Goal: Information Seeking & Learning: Learn about a topic

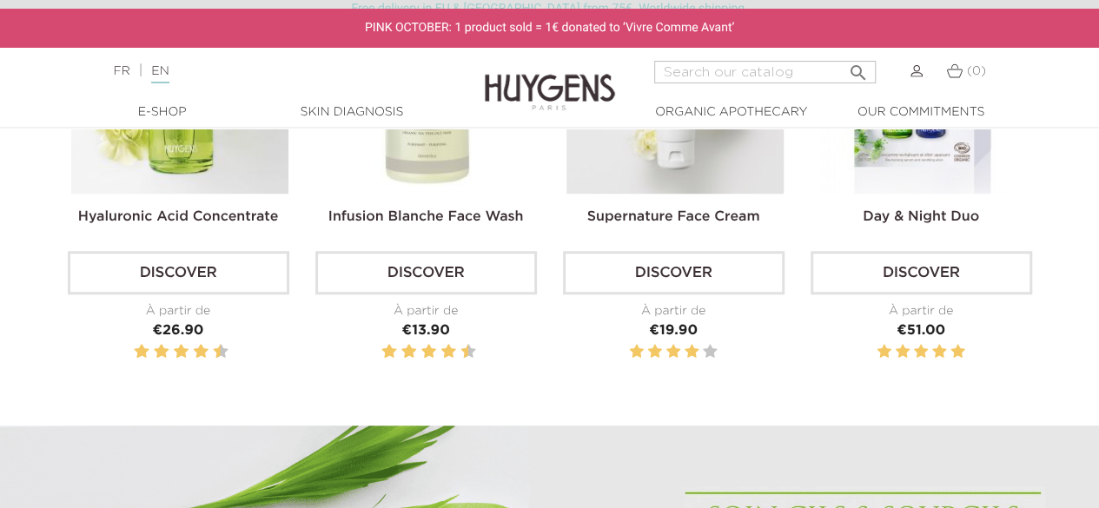
scroll to position [434, 0]
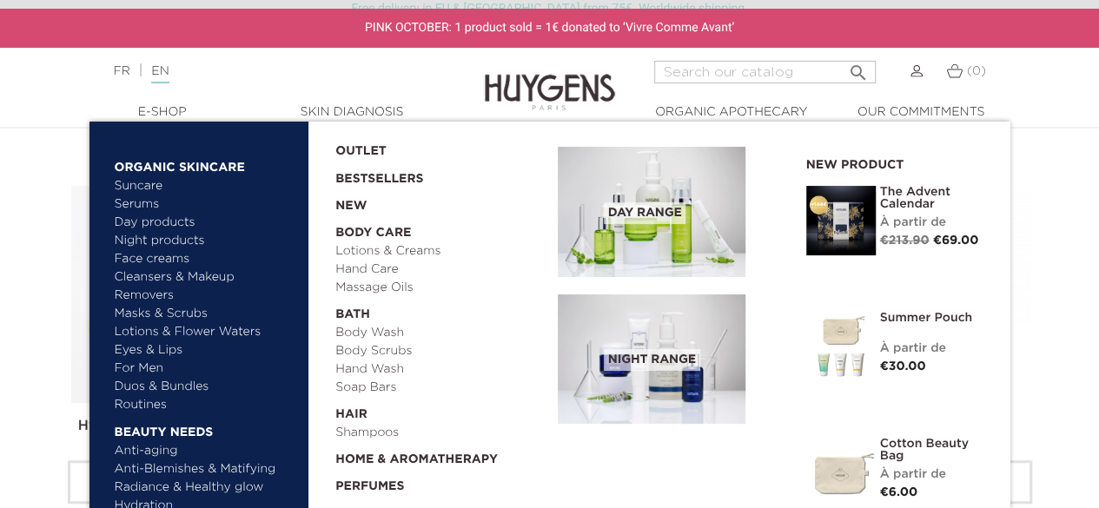
click at [141, 109] on link "  E-Shop" at bounding box center [163, 112] width 174 height 18
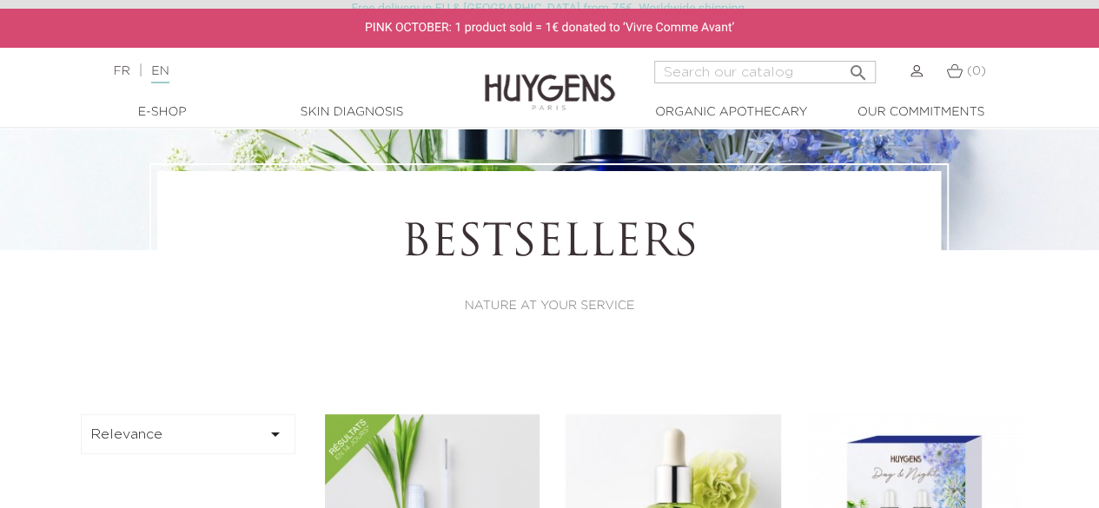
scroll to position [261, 0]
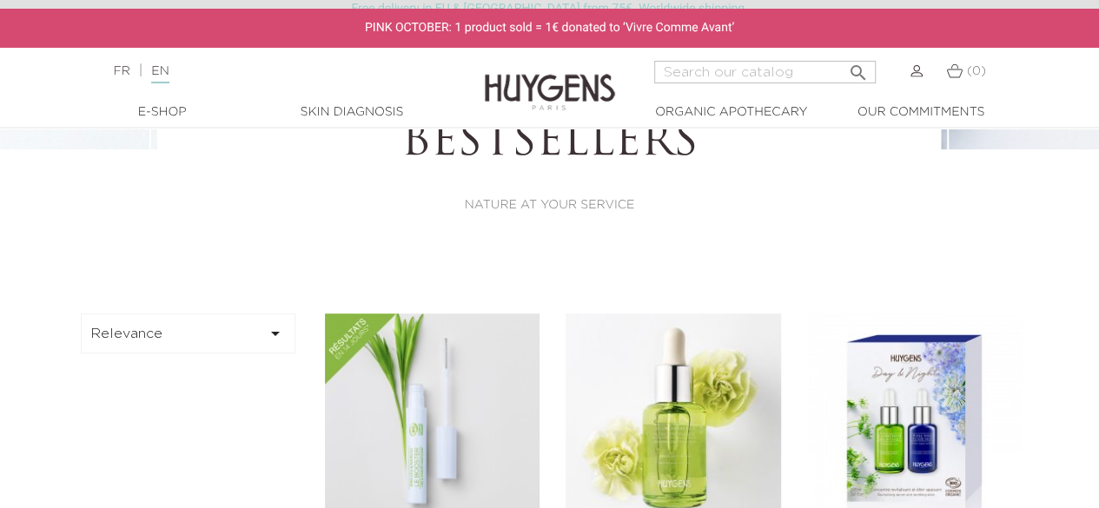
click at [211, 345] on button "Relevance " at bounding box center [189, 334] width 216 height 40
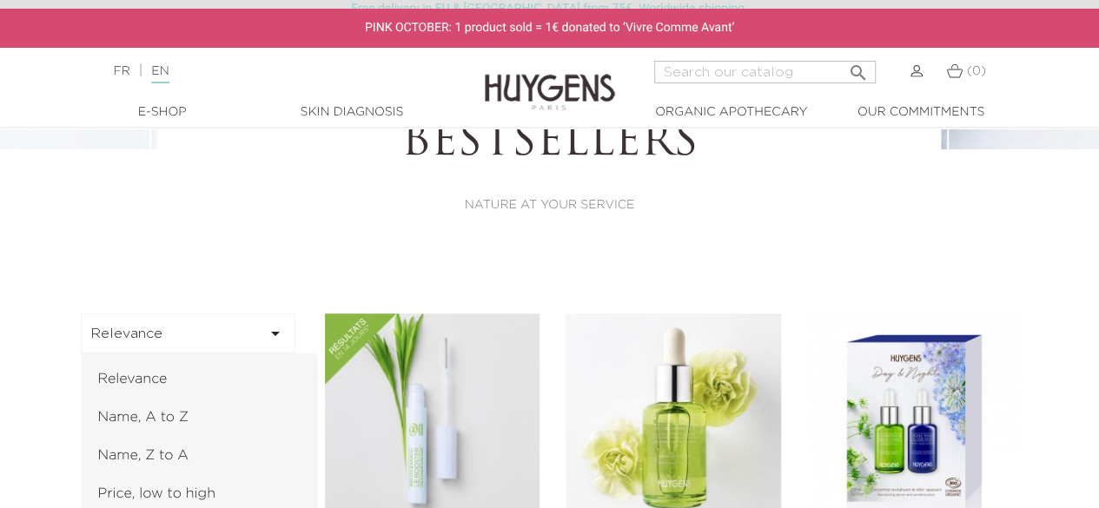
click at [211, 345] on button "Relevance " at bounding box center [189, 334] width 216 height 40
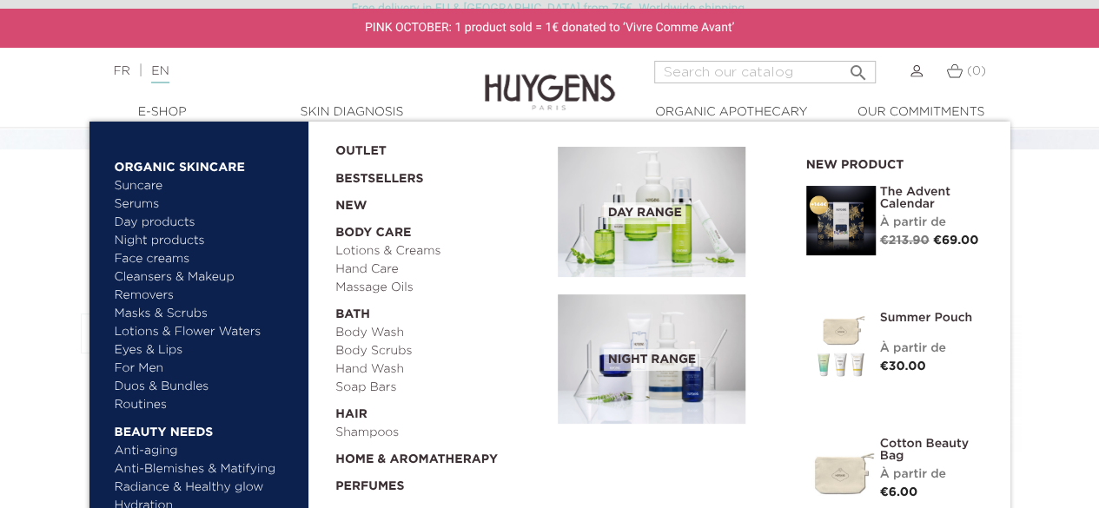
click at [156, 118] on link "  E-Shop" at bounding box center [163, 112] width 174 height 18
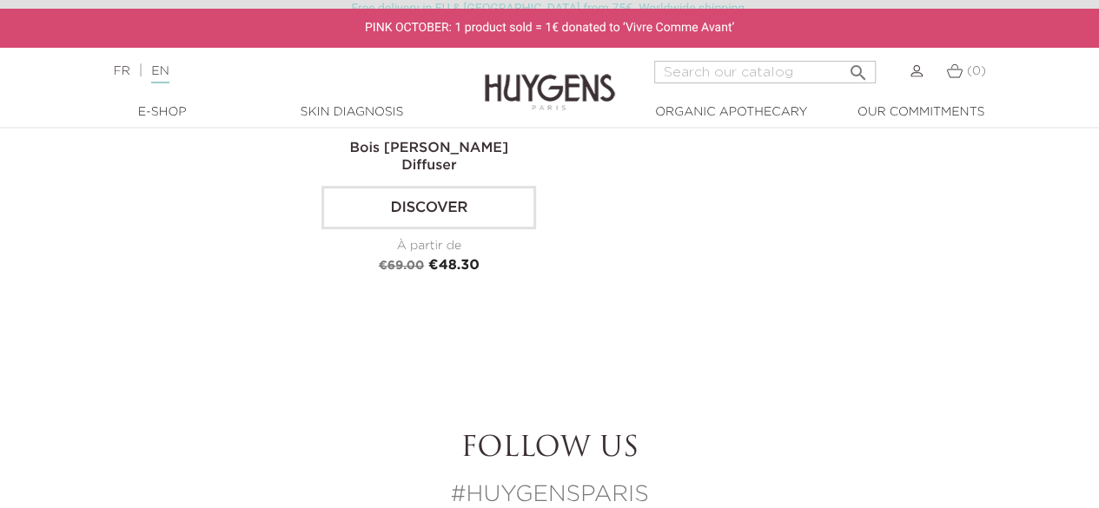
scroll to position [3215, 0]
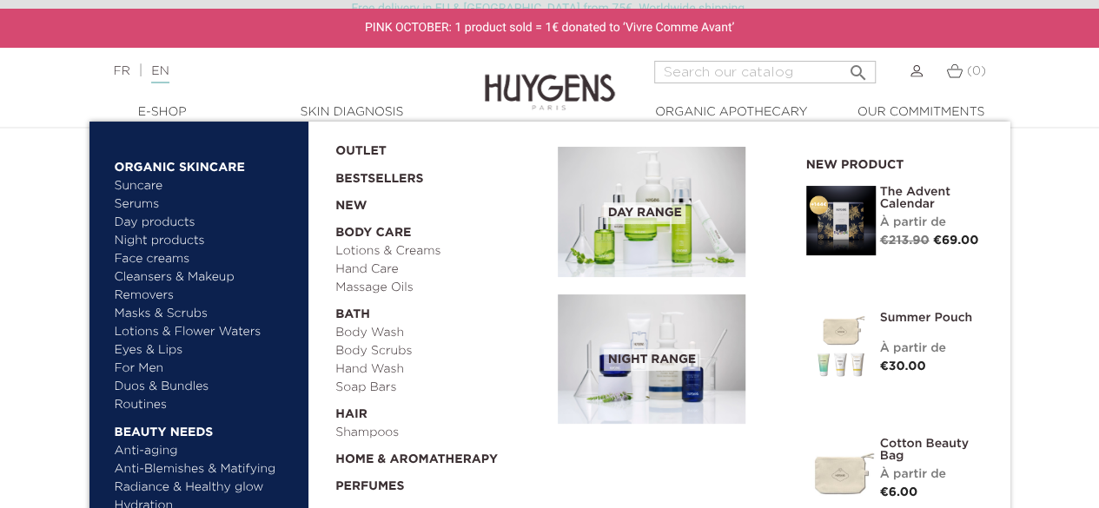
click at [169, 260] on link "Face creams" at bounding box center [206, 259] width 182 height 18
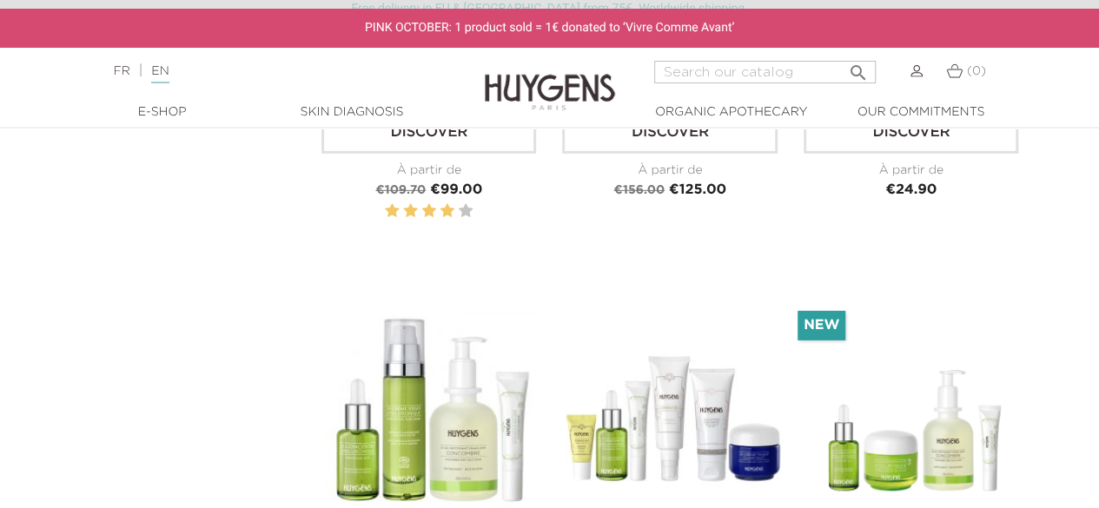
scroll to position [2781, 0]
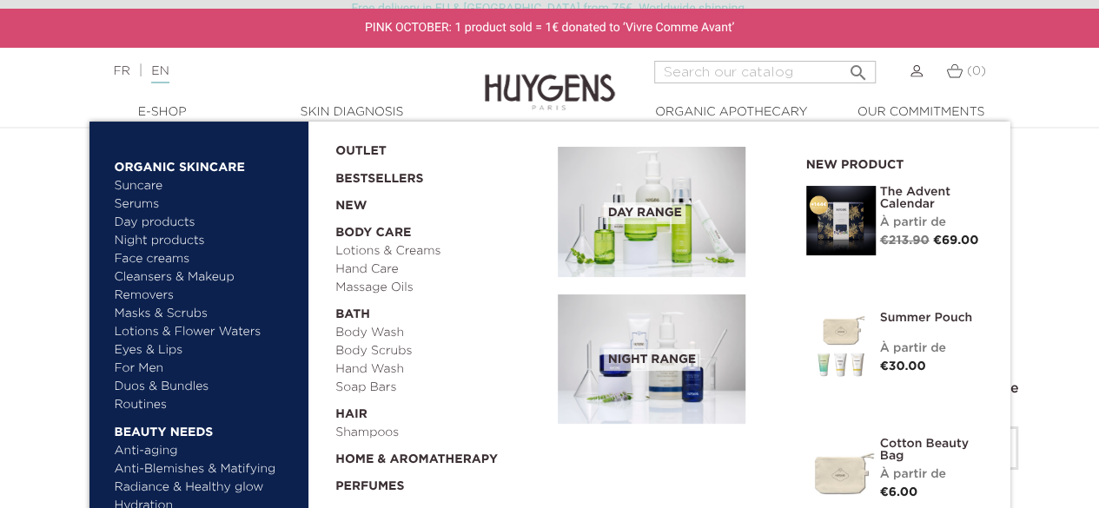
click at [199, 277] on link "Cleansers & Makeup Removers" at bounding box center [206, 287] width 182 height 36
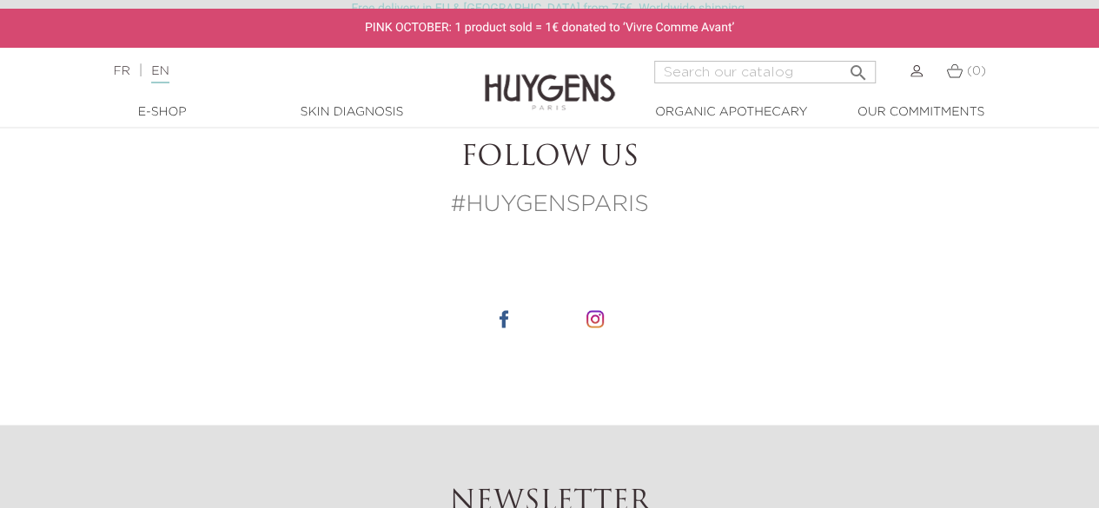
scroll to position [1564, 0]
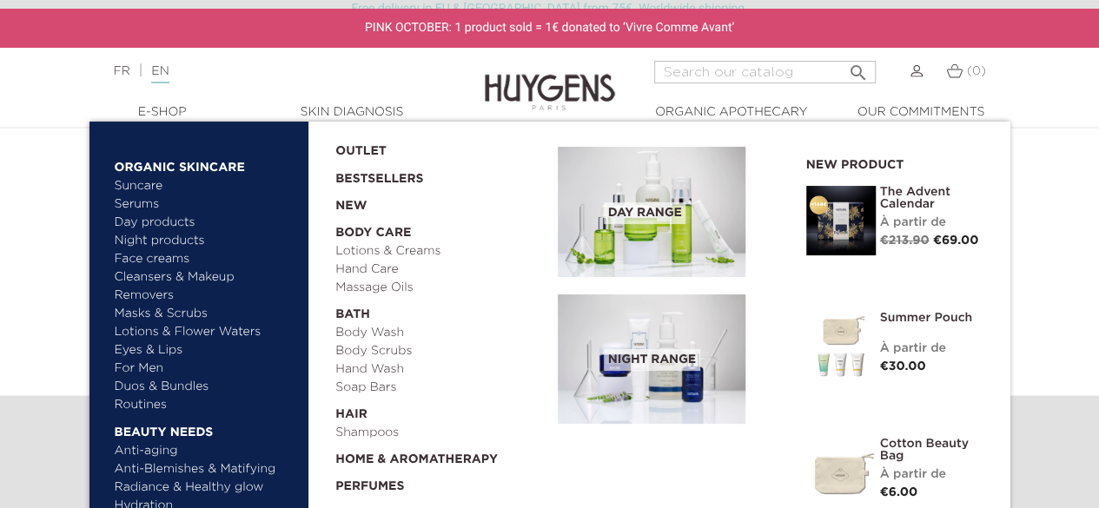
click at [166, 319] on link "Masks & Scrubs" at bounding box center [206, 314] width 182 height 18
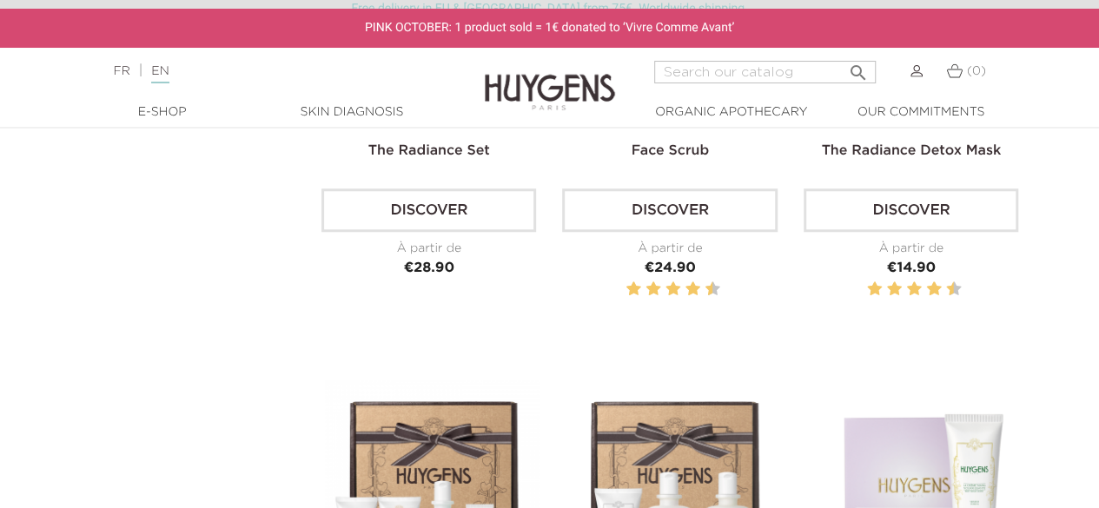
scroll to position [521, 0]
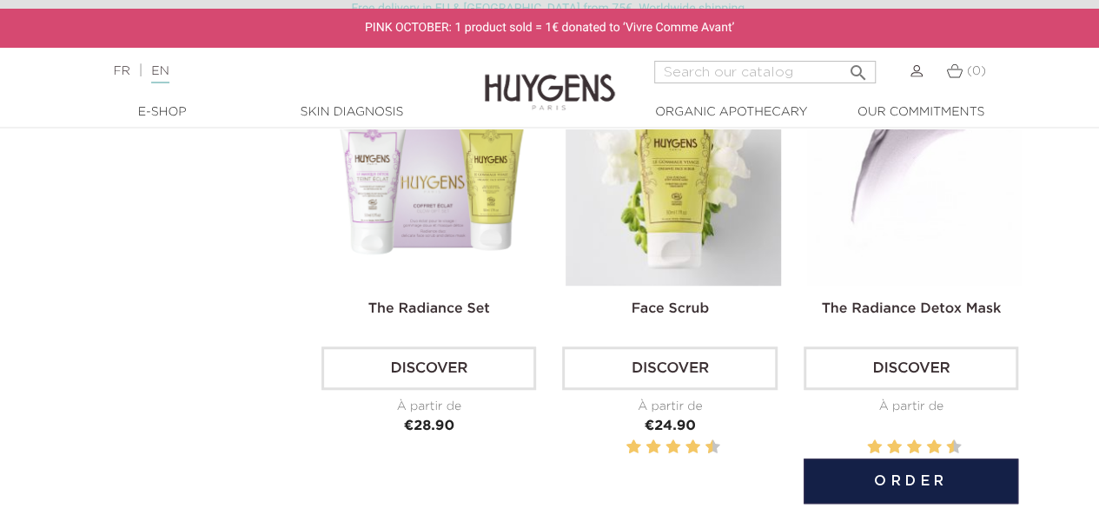
click at [909, 201] on img at bounding box center [914, 178] width 215 height 215
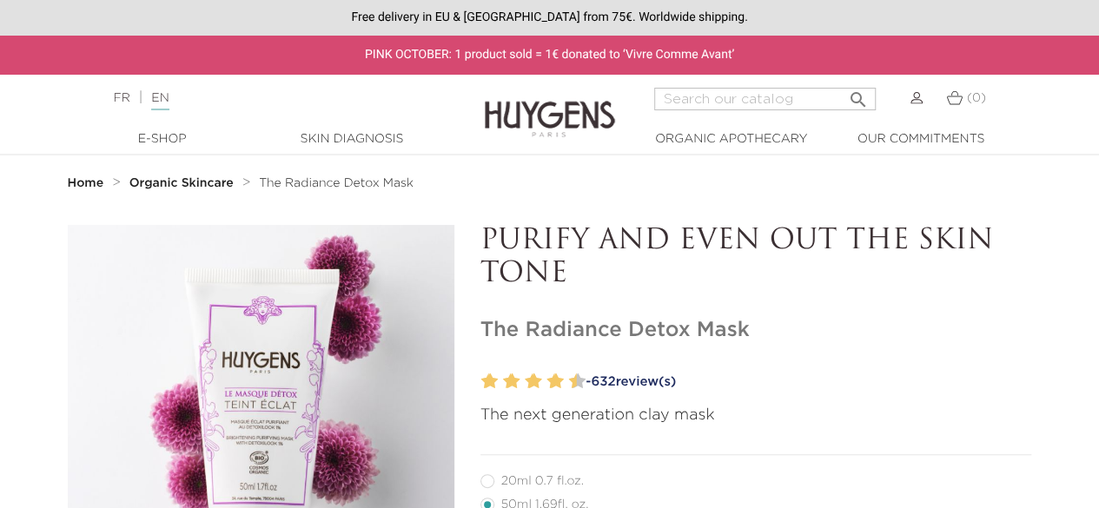
drag, startPoint x: 488, startPoint y: 232, endPoint x: 580, endPoint y: 275, distance: 101.1
click at [580, 275] on p "PURIFY AND EVEN OUT THE SKIN TONE" at bounding box center [757, 258] width 552 height 67
click at [488, 237] on p "PURIFY AND EVEN OUT THE SKIN TONE" at bounding box center [757, 258] width 552 height 67
drag, startPoint x: 476, startPoint y: 235, endPoint x: 582, endPoint y: 288, distance: 118.5
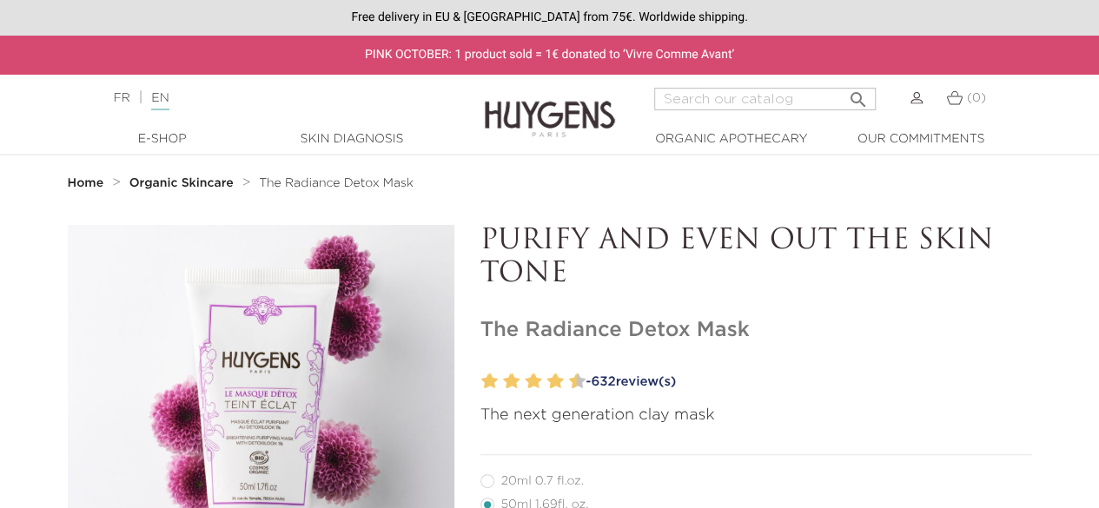
copy p "PURIFY AND EVEN OUT THE SKIN TONE"
click at [249, 298] on div "" at bounding box center [261, 418] width 387 height 387
